Goal: Task Accomplishment & Management: Manage account settings

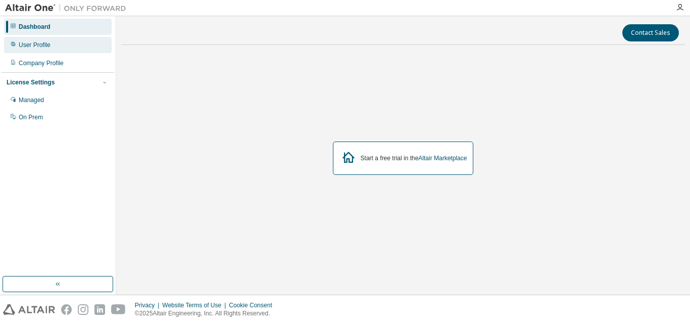
click at [39, 42] on div "User Profile" at bounding box center [35, 45] width 32 height 8
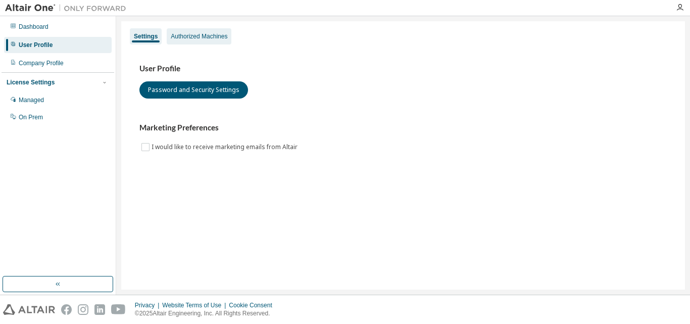
click at [194, 36] on div "Authorized Machines" at bounding box center [199, 36] width 57 height 8
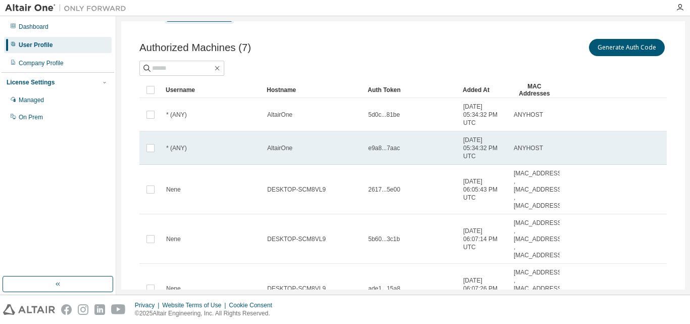
scroll to position [16, 0]
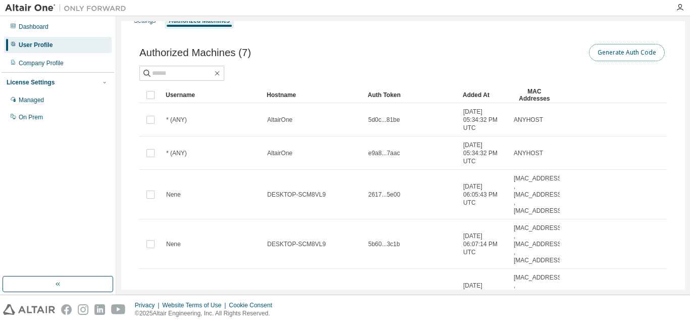
click at [603, 52] on button "Generate Auth Code" at bounding box center [627, 52] width 76 height 17
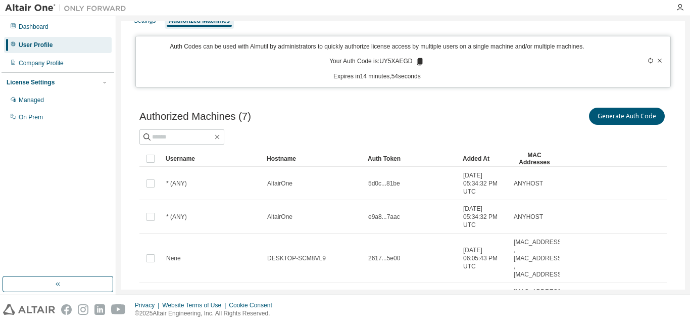
click at [418, 62] on icon at bounding box center [420, 61] width 6 height 7
drag, startPoint x: 380, startPoint y: 60, endPoint x: 410, endPoint y: 65, distance: 30.8
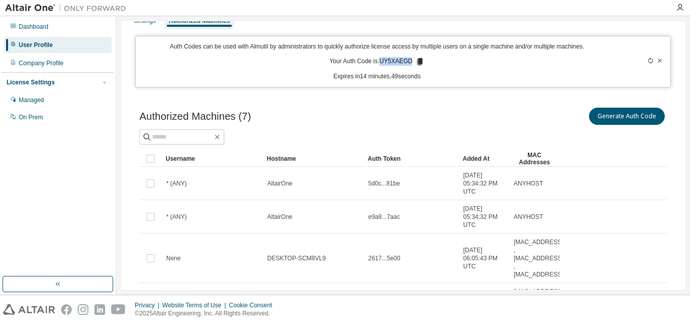
click at [410, 65] on p "Your Auth Code is: UY5XAEGD" at bounding box center [376, 61] width 95 height 9
copy p "UY5XAEGD"
click at [386, 59] on p "Your Auth Code is: UY5XAEGD" at bounding box center [376, 61] width 95 height 9
click at [381, 63] on p "Your Auth Code is: UY5XAEGD" at bounding box center [376, 61] width 95 height 9
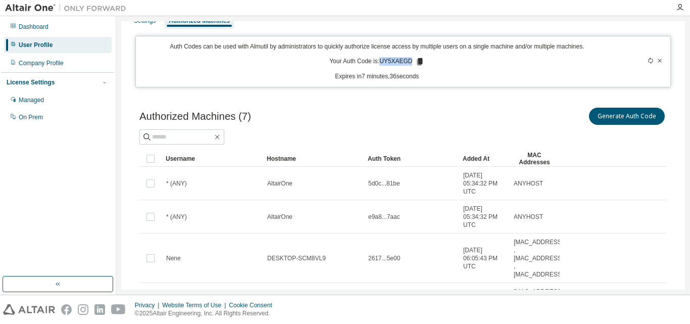
copy p "UY5XAEGD"
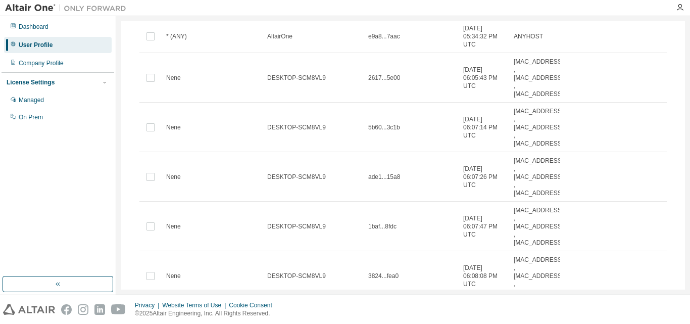
scroll to position [200, 0]
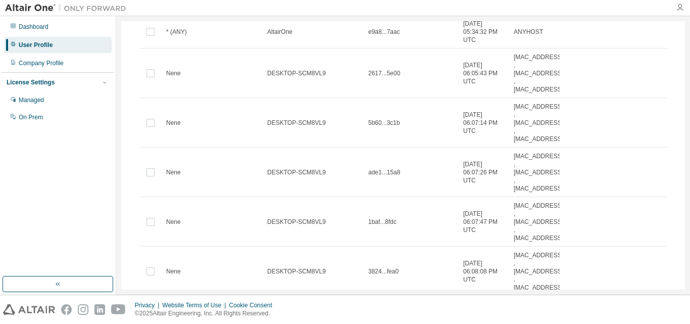
click at [680, 10] on icon "button" at bounding box center [680, 8] width 8 height 8
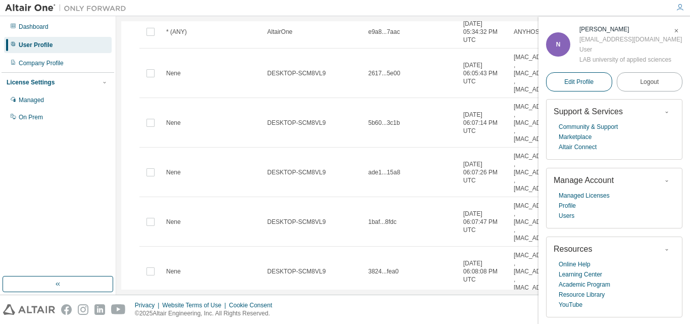
click at [589, 82] on span "Edit Profile" at bounding box center [578, 82] width 29 height 8
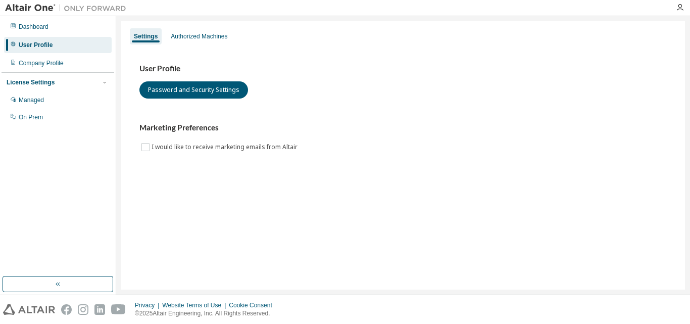
click at [45, 44] on div "User Profile" at bounding box center [36, 45] width 34 height 8
click at [31, 29] on div "Dashboard" at bounding box center [34, 27] width 30 height 8
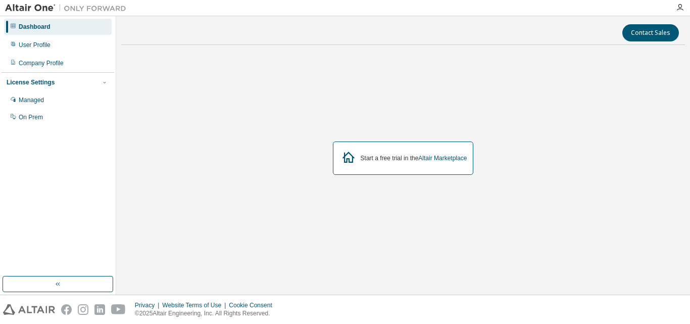
click at [379, 162] on div "Start a free trial in the Altair Marketplace" at bounding box center [414, 158] width 107 height 8
click at [444, 157] on link "Altair Marketplace" at bounding box center [442, 158] width 48 height 7
